Goal: Navigation & Orientation: Find specific page/section

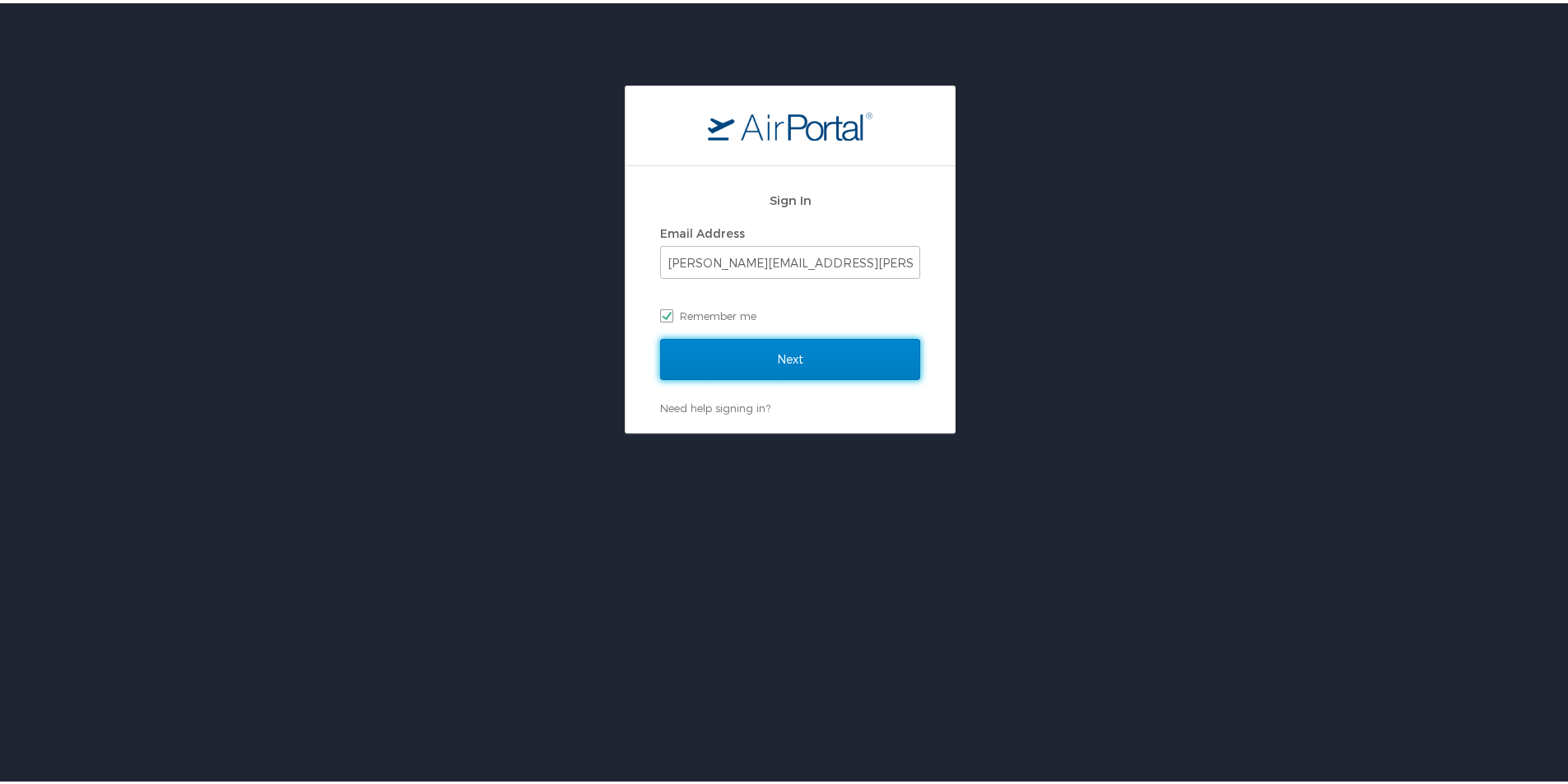
click at [863, 356] on input "Next" at bounding box center [790, 356] width 260 height 41
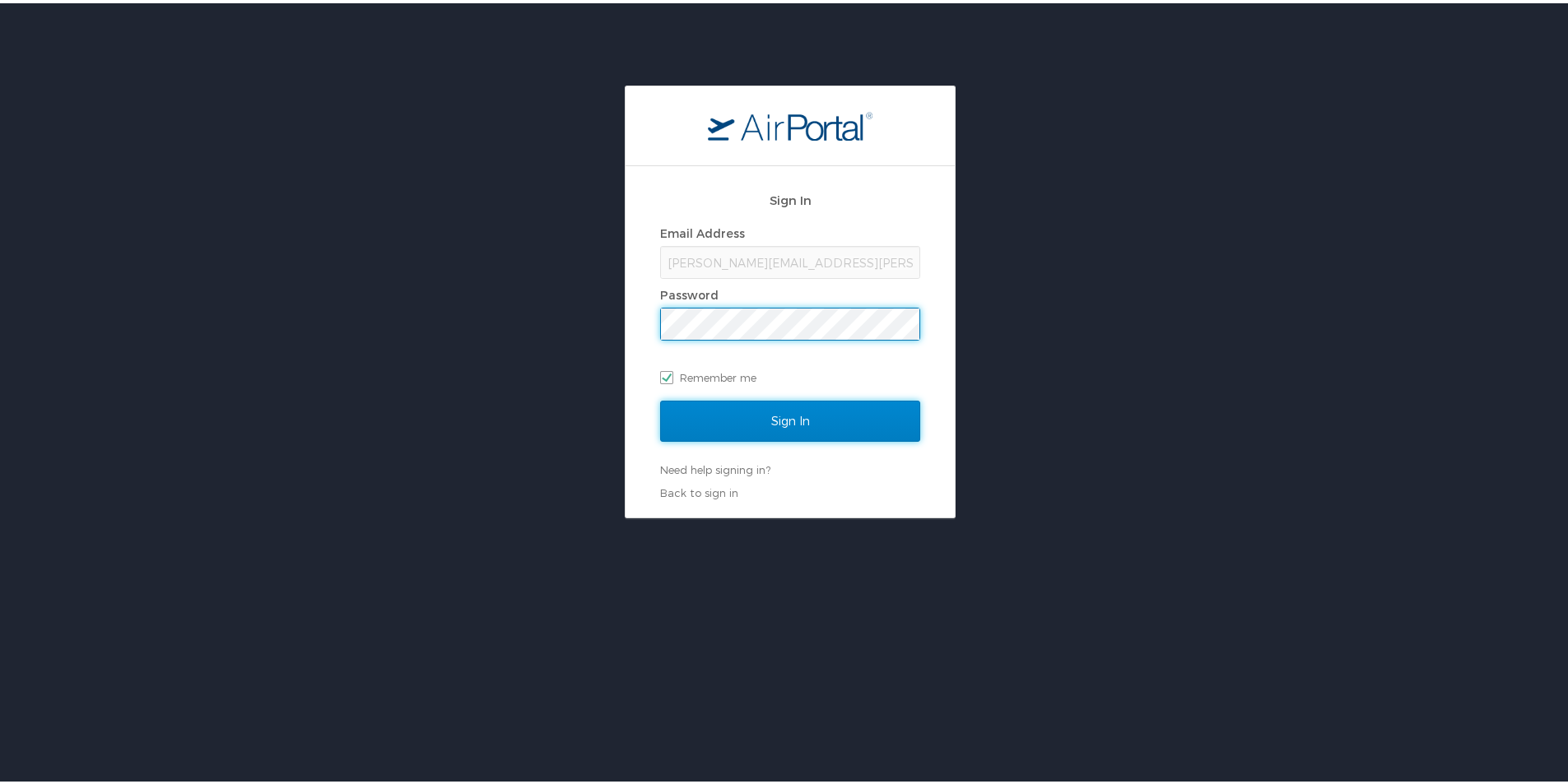
click at [820, 426] on input "Sign In" at bounding box center [790, 418] width 260 height 41
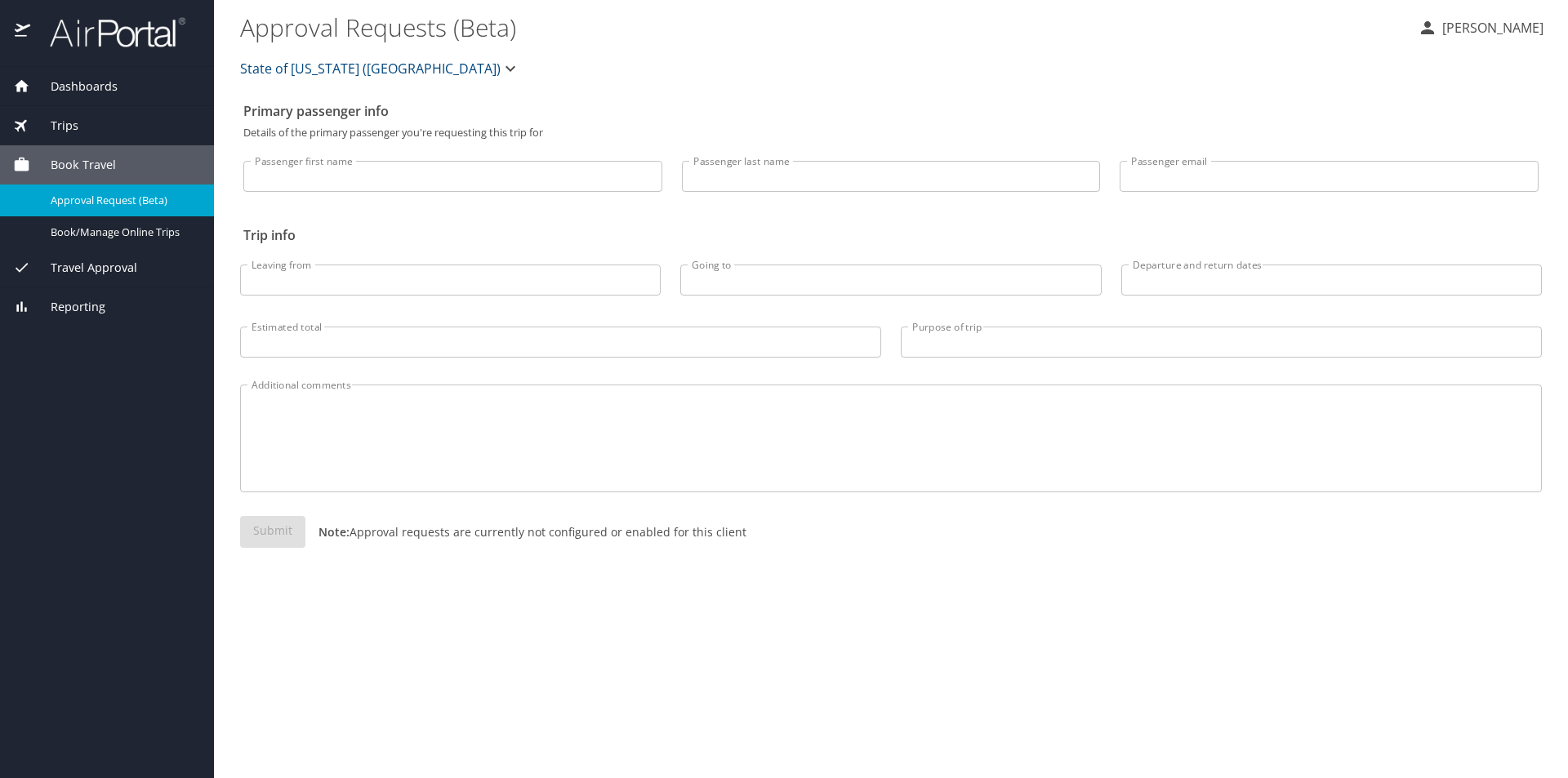
click at [84, 87] on span "Dashboards" at bounding box center [73, 87] width 88 height 18
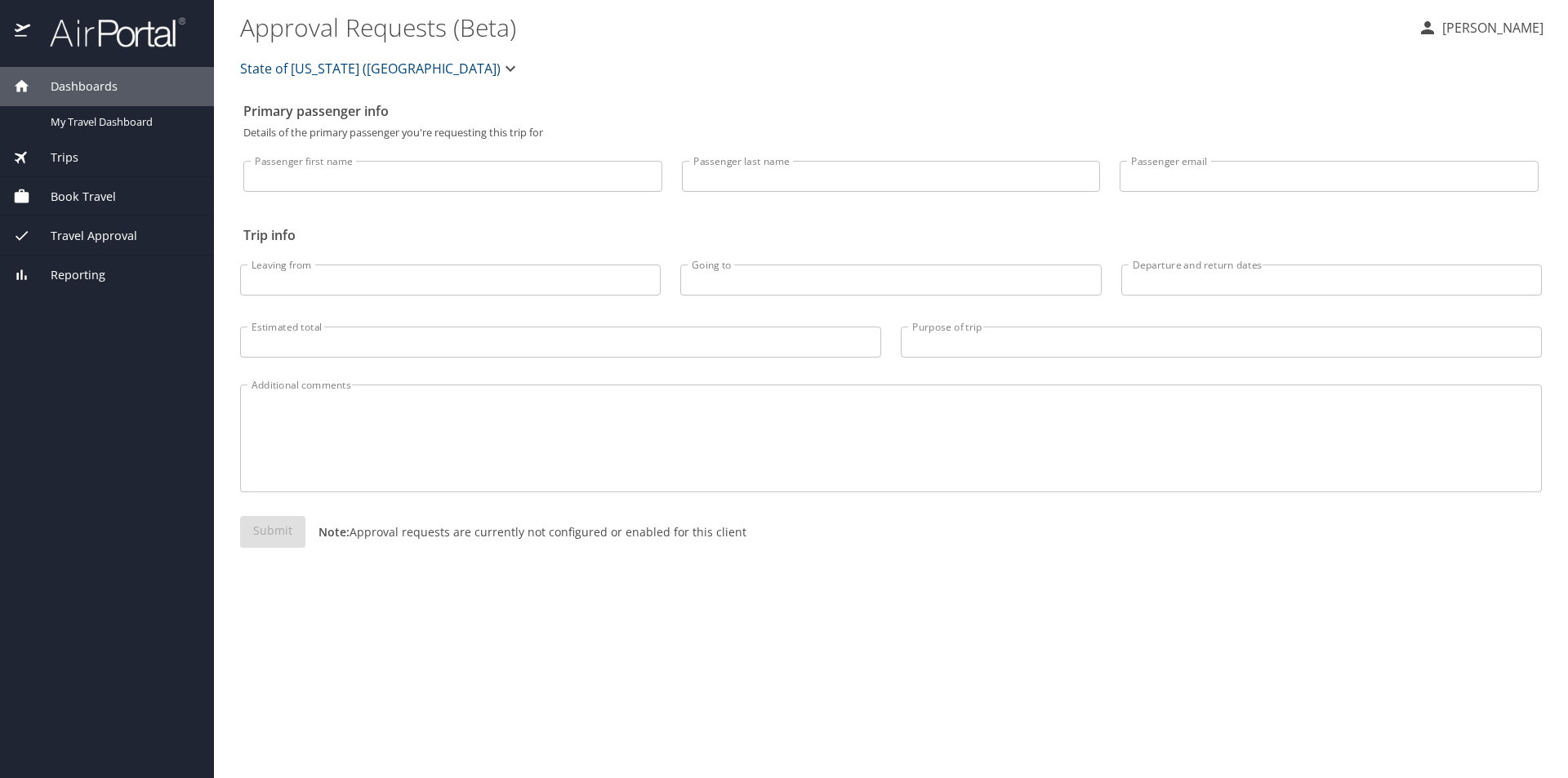
click at [54, 160] on span "Trips" at bounding box center [54, 158] width 48 height 18
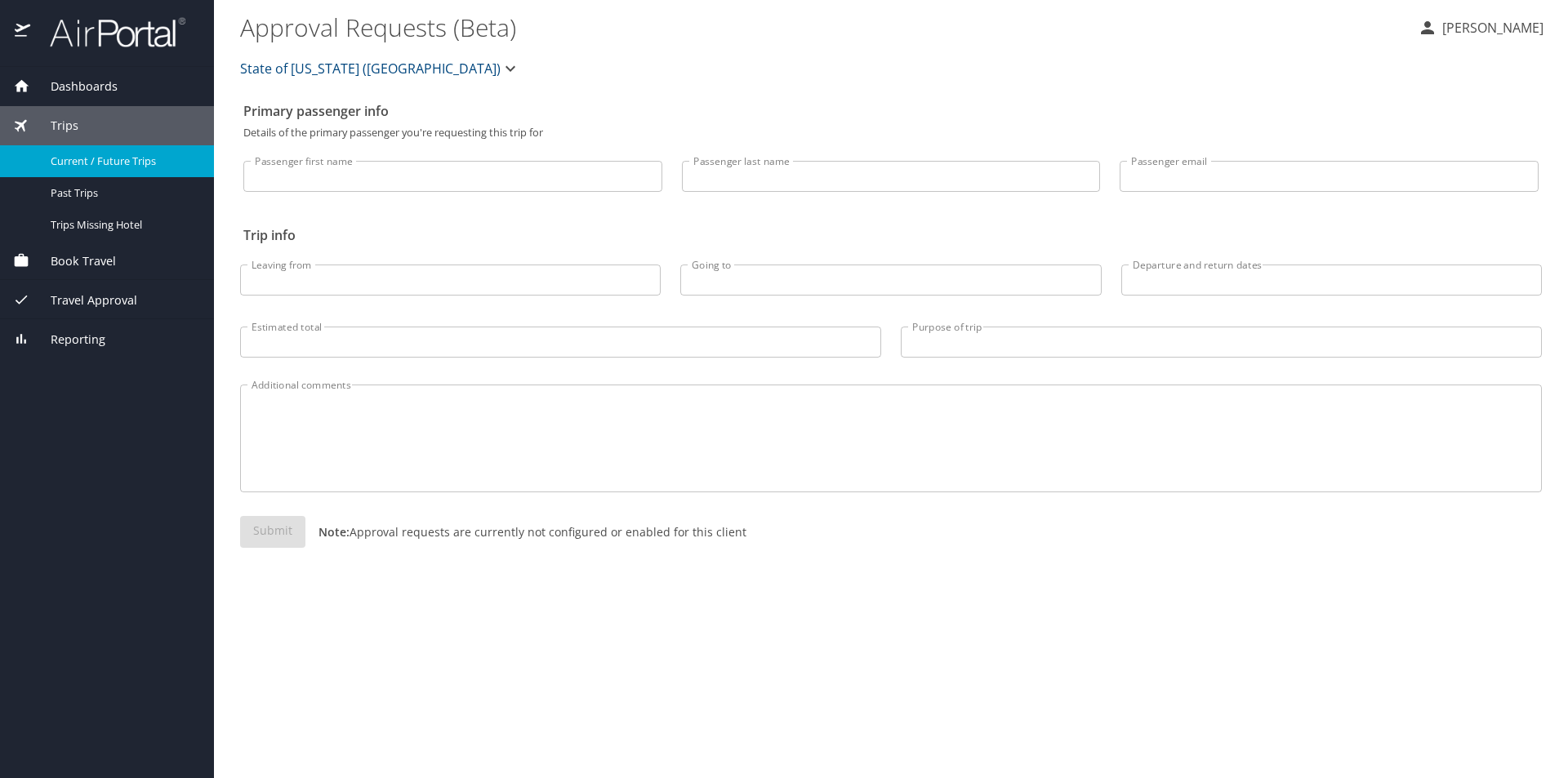
click at [93, 163] on span "Current / Future Trips" at bounding box center [122, 162] width 143 height 15
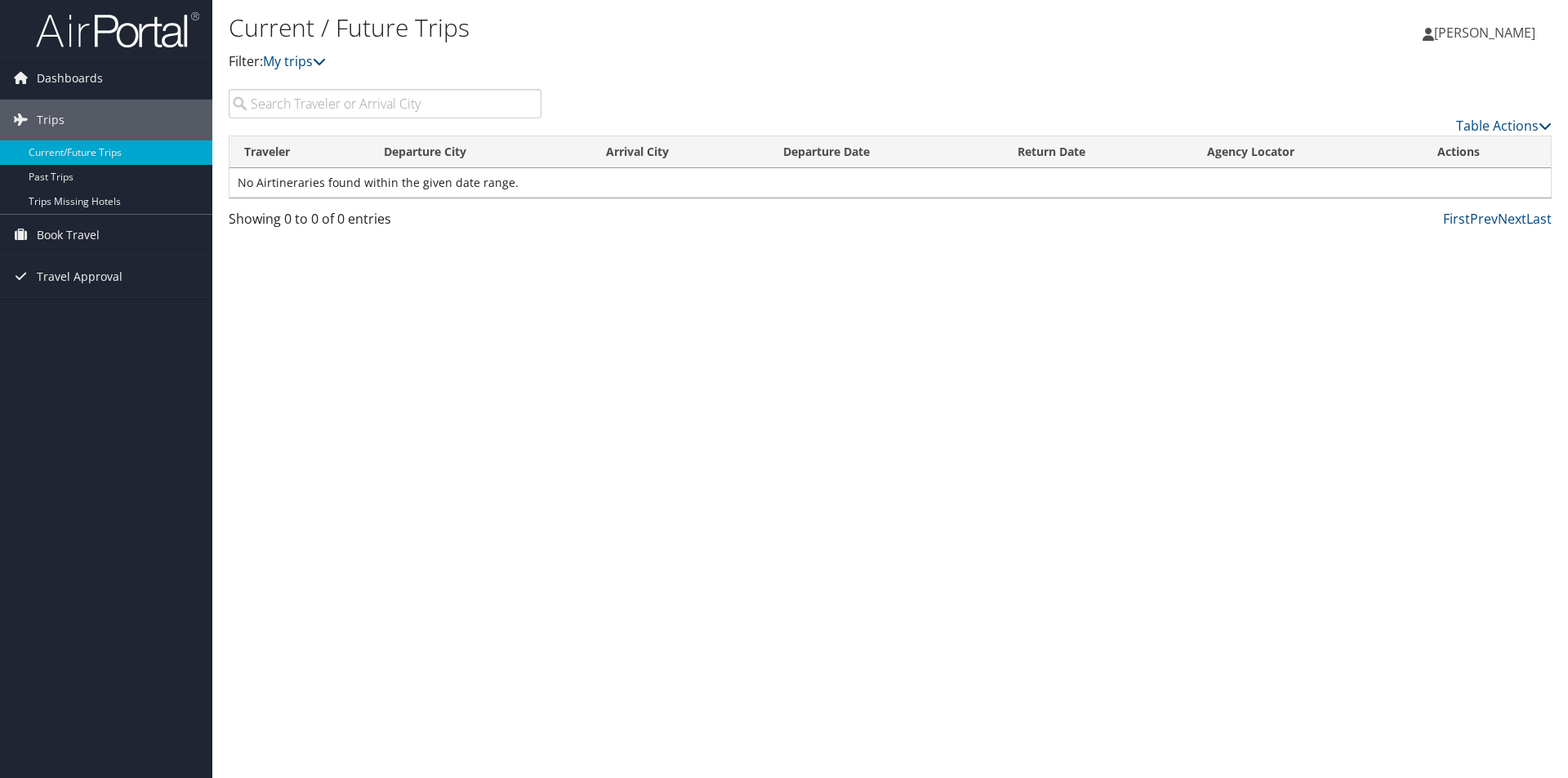
click at [1176, 327] on div "Current / Future Trips Filter: My trips [PERSON_NAME] [PERSON_NAME] My Settings…" at bounding box center [890, 389] width 1355 height 778
click at [1489, 30] on span "[PERSON_NAME]" at bounding box center [1484, 33] width 101 height 18
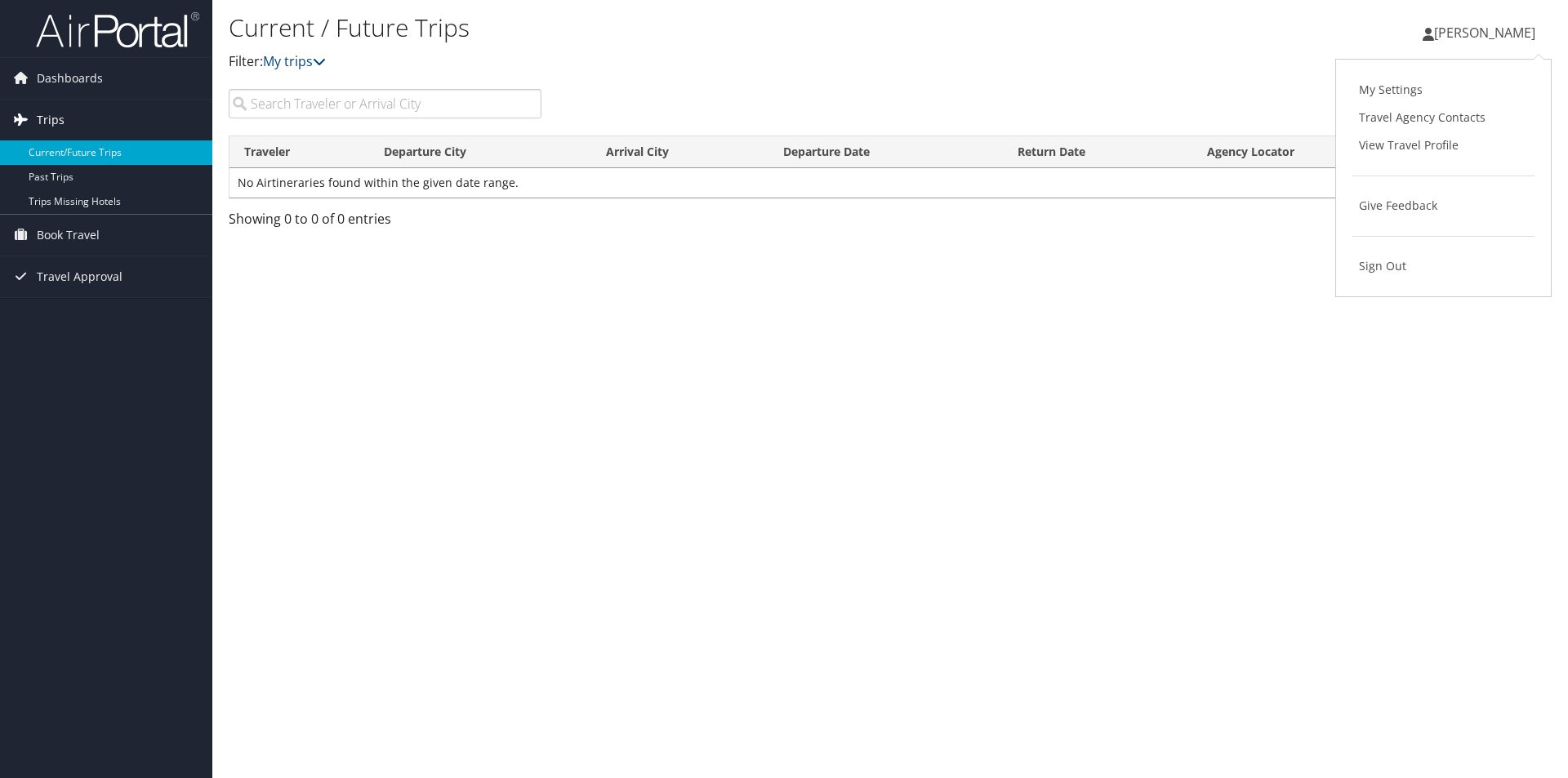
click at [57, 126] on span "Trips" at bounding box center [50, 120] width 28 height 40
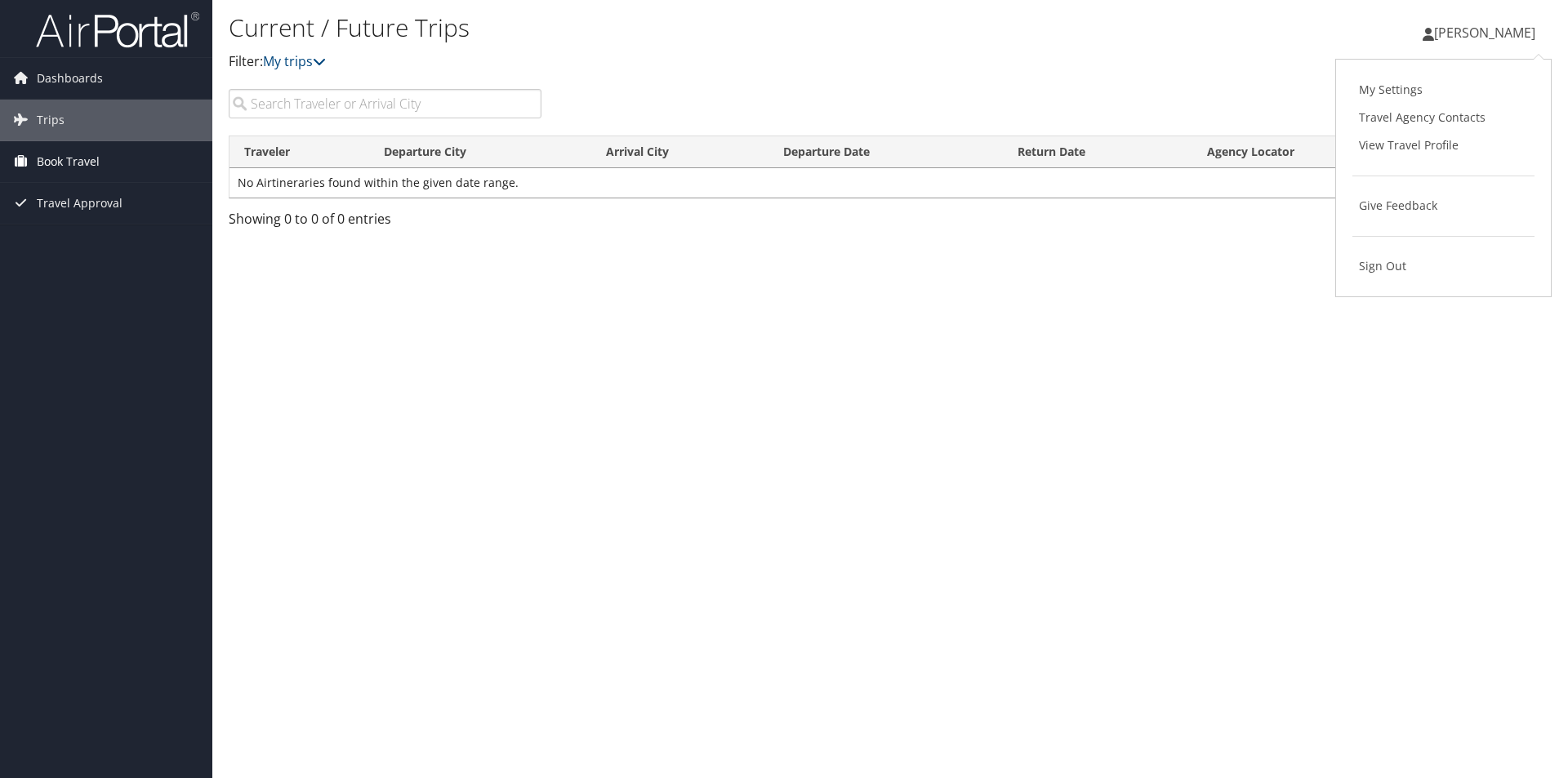
click at [30, 165] on icon at bounding box center [19, 161] width 24 height 24
click at [110, 220] on link "Book/Manage Online Trips" at bounding box center [106, 218] width 213 height 24
